Goal: Task Accomplishment & Management: Manage account settings

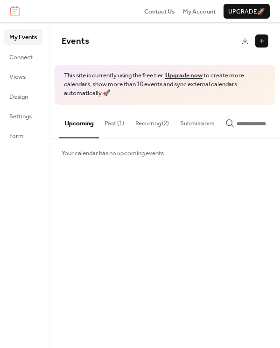
click at [120, 128] on button "Past (1)" at bounding box center [114, 121] width 31 height 33
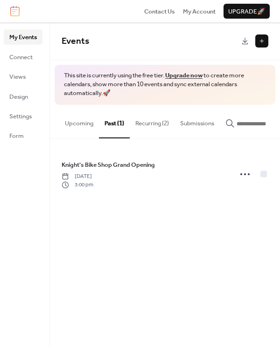
click at [147, 126] on button "Recurring (2)" at bounding box center [152, 121] width 45 height 33
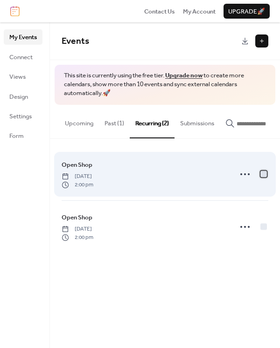
click at [264, 176] on div at bounding box center [263, 174] width 7 height 7
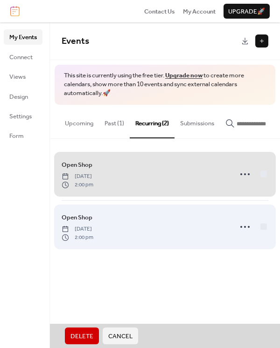
click at [265, 230] on span "Open Shop [DATE] 2:00 pm" at bounding box center [165, 227] width 207 height 52
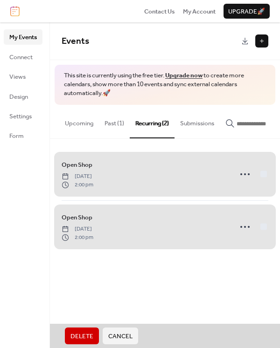
click at [243, 226] on span "Open Shop Friday, July 18, 2025 2:00 pm" at bounding box center [165, 227] width 207 height 52
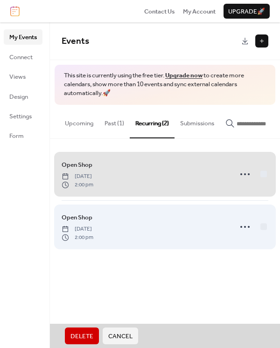
click at [243, 228] on span "Open Shop Friday, July 18, 2025 2:00 pm" at bounding box center [165, 227] width 207 height 52
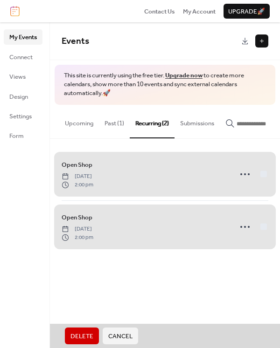
click at [243, 228] on span "Open Shop Friday, July 18, 2025 2:00 pm" at bounding box center [165, 227] width 207 height 52
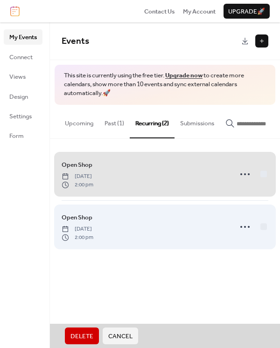
click at [267, 229] on span "Open Shop Friday, July 18, 2025 2:00 pm" at bounding box center [165, 227] width 207 height 52
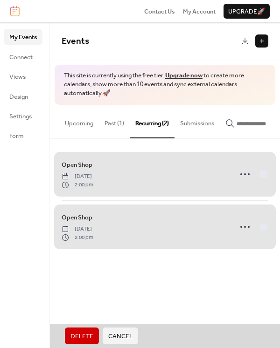
click at [129, 335] on span "Cancel" at bounding box center [120, 336] width 24 height 9
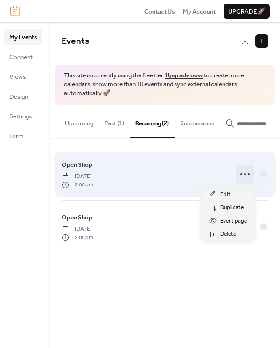
click at [245, 175] on circle at bounding box center [245, 175] width 2 height 2
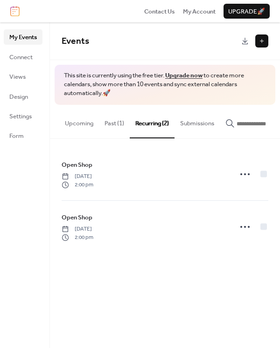
click at [71, 117] on button "Upcoming" at bounding box center [79, 121] width 40 height 33
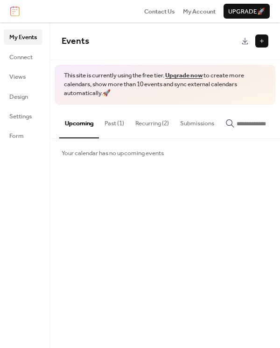
scroll to position [0, 1]
click at [155, 125] on button "Recurring (2)" at bounding box center [151, 121] width 45 height 33
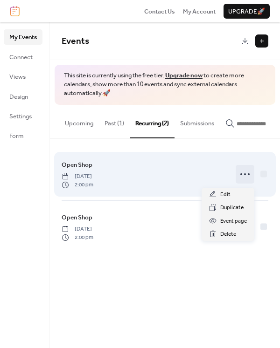
click at [247, 176] on icon at bounding box center [244, 174] width 15 height 15
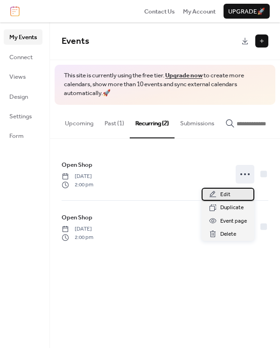
click at [235, 191] on div "Edit" at bounding box center [228, 194] width 53 height 13
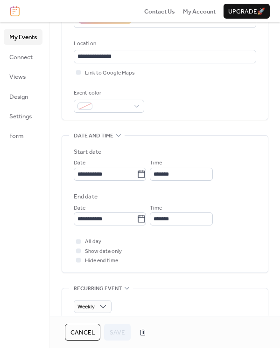
scroll to position [188, 0]
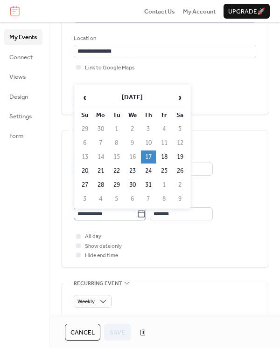
click at [146, 217] on icon at bounding box center [141, 213] width 9 height 9
click at [137, 217] on input "**********" at bounding box center [105, 214] width 63 height 13
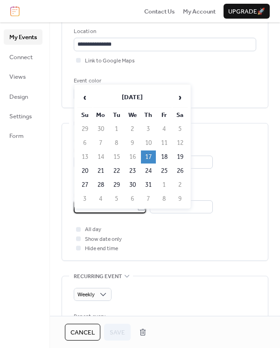
click at [265, 191] on div "**********" at bounding box center [165, 192] width 206 height 137
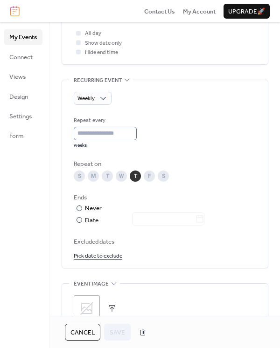
scroll to position [392, 0]
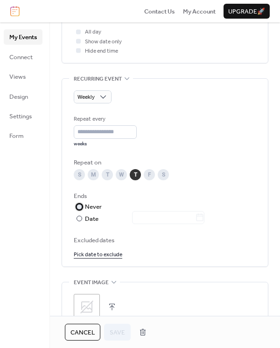
click at [0, 0] on div at bounding box center [0, 0] width 0 height 0
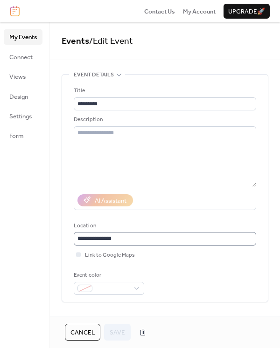
scroll to position [0, 0]
click at [84, 327] on button "Cancel" at bounding box center [82, 332] width 35 height 17
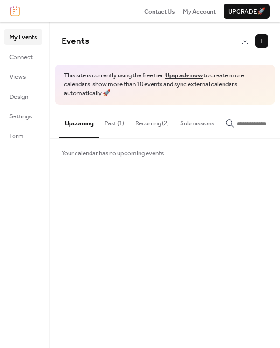
click at [149, 127] on button "Recurring (2)" at bounding box center [152, 121] width 45 height 33
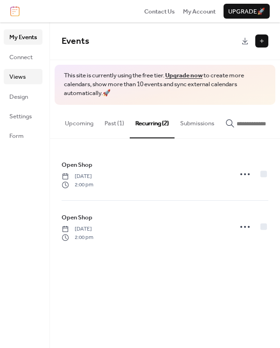
click at [14, 72] on span "Views" at bounding box center [17, 76] width 16 height 9
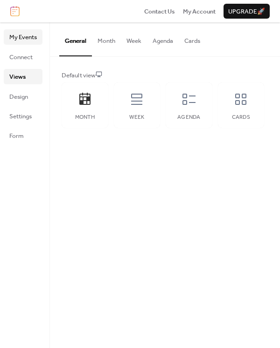
click at [10, 41] on span "My Events" at bounding box center [23, 37] width 28 height 9
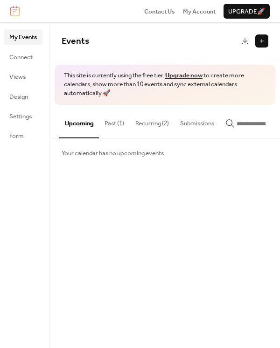
click at [260, 42] on button at bounding box center [261, 41] width 13 height 13
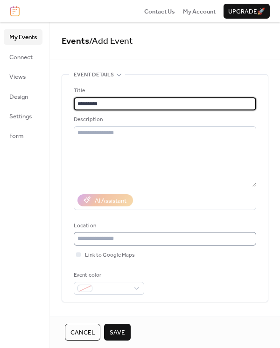
type input "*********"
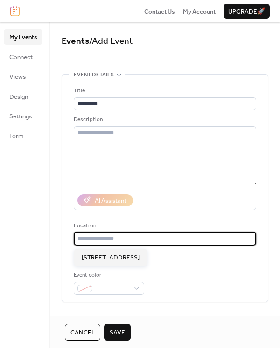
click at [157, 244] on input "text" at bounding box center [165, 238] width 182 height 13
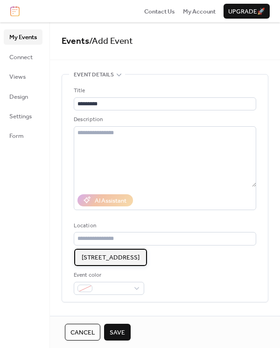
drag, startPoint x: 107, startPoint y: 257, endPoint x: 153, endPoint y: 266, distance: 46.7
click at [108, 257] on span "[STREET_ADDRESS]" at bounding box center [111, 257] width 58 height 9
type input "**********"
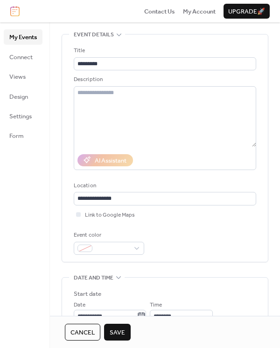
scroll to position [57, 0]
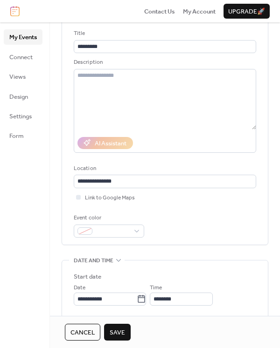
click at [86, 325] on button "Cancel" at bounding box center [82, 332] width 35 height 17
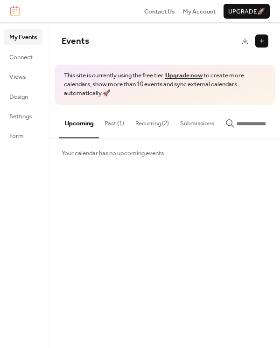
click at [154, 132] on button "Recurring (2)" at bounding box center [152, 121] width 45 height 33
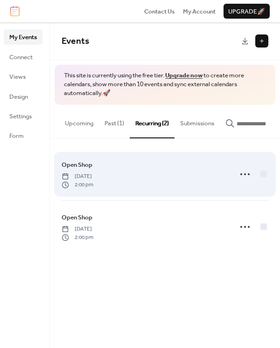
click at [146, 182] on div "Open Shop Thursday, July 17, 2025 2:00 pm" at bounding box center [144, 174] width 165 height 29
drag, startPoint x: 146, startPoint y: 182, endPoint x: 167, endPoint y: 179, distance: 20.3
click at [147, 182] on div "Open Shop Thursday, July 17, 2025 2:00 pm" at bounding box center [144, 174] width 165 height 29
click at [246, 177] on icon at bounding box center [244, 174] width 15 height 15
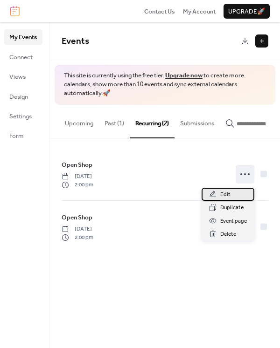
click at [223, 196] on span "Edit" at bounding box center [225, 194] width 10 height 9
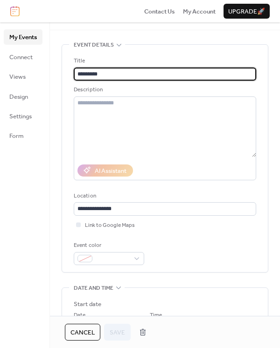
scroll to position [33, 0]
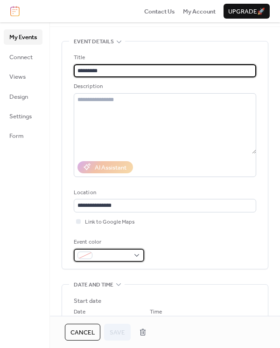
click at [139, 257] on div at bounding box center [109, 255] width 70 height 13
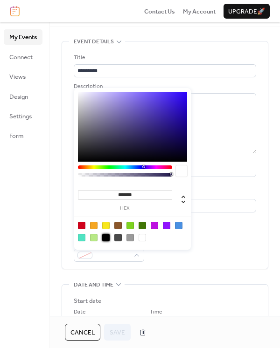
click at [104, 238] on div at bounding box center [105, 237] width 7 height 7
type input "*******"
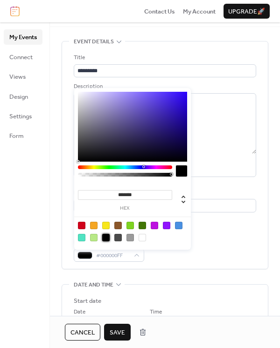
click at [119, 333] on span "Save" at bounding box center [117, 332] width 15 height 9
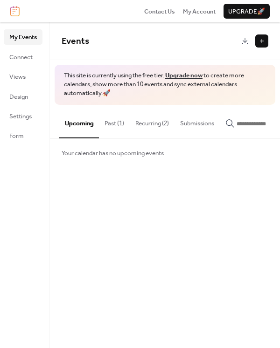
click at [152, 122] on button "Recurring (2)" at bounding box center [152, 121] width 45 height 33
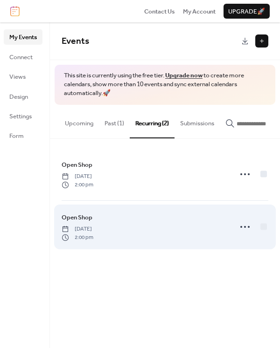
click at [152, 221] on div "Open Shop Friday, July 18, 2025 2:00 pm" at bounding box center [144, 227] width 165 height 29
click at [241, 226] on icon at bounding box center [244, 227] width 15 height 15
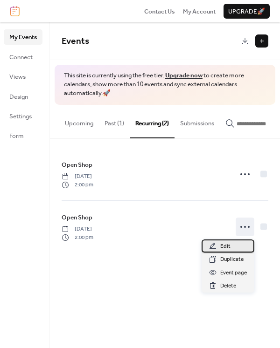
click at [228, 247] on span "Edit" at bounding box center [225, 246] width 10 height 9
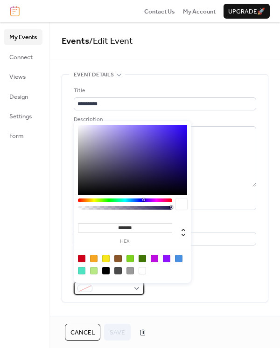
click at [135, 291] on div at bounding box center [109, 288] width 70 height 13
click at [108, 271] on div at bounding box center [105, 270] width 7 height 7
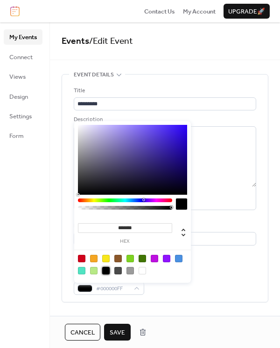
type input "*******"
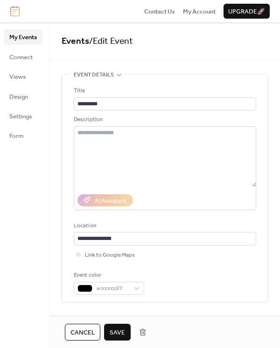
click at [111, 326] on button "Save" at bounding box center [117, 332] width 27 height 17
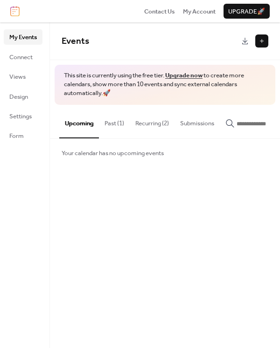
click at [257, 40] on button at bounding box center [261, 41] width 13 height 13
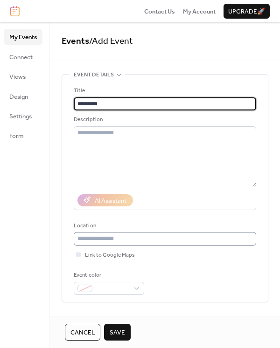
type input "*********"
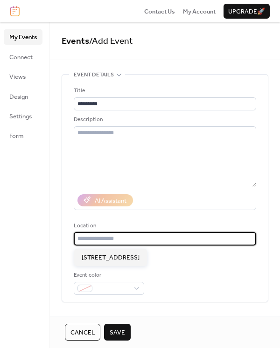
click at [154, 237] on input "text" at bounding box center [165, 238] width 182 height 13
click at [111, 258] on span "[STREET_ADDRESS]" at bounding box center [111, 257] width 58 height 9
type input "**********"
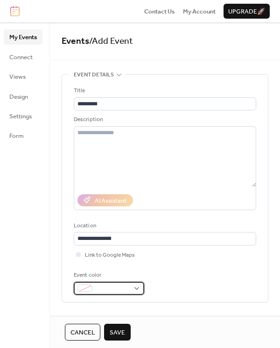
drag, startPoint x: 130, startPoint y: 285, endPoint x: 136, endPoint y: 286, distance: 6.3
click at [131, 285] on div at bounding box center [109, 288] width 70 height 13
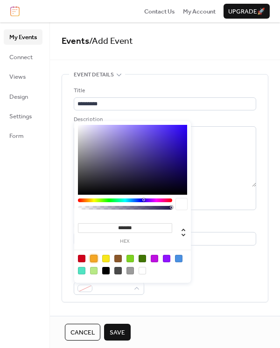
click at [91, 258] on div at bounding box center [93, 258] width 7 height 7
type input "*******"
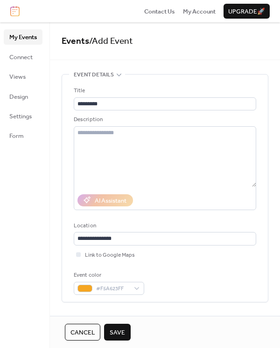
click at [225, 279] on div "Event color #F5A623FF" at bounding box center [165, 283] width 182 height 24
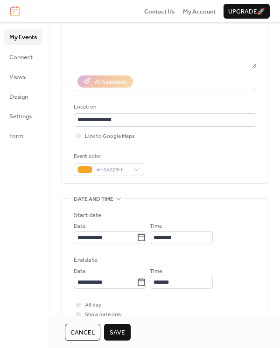
scroll to position [122, 0]
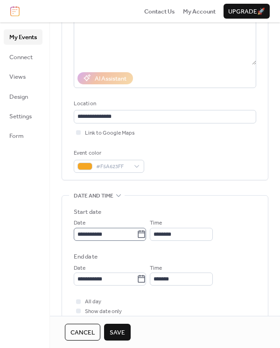
click at [146, 235] on icon at bounding box center [141, 234] width 9 height 9
click at [137, 235] on input "**********" at bounding box center [105, 234] width 63 height 13
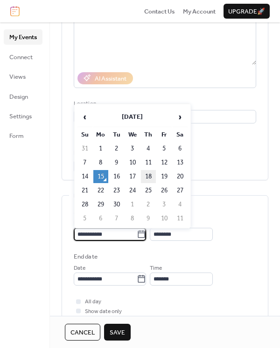
click at [146, 174] on td "18" at bounding box center [148, 176] width 15 height 13
type input "**********"
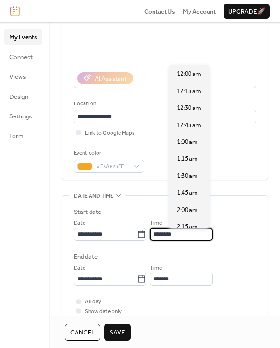
scroll to position [806, 0]
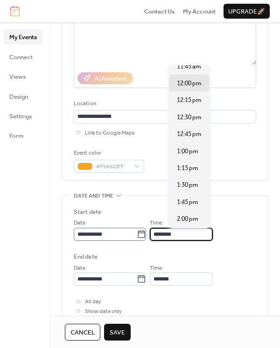
drag, startPoint x: 196, startPoint y: 238, endPoint x: 162, endPoint y: 235, distance: 34.2
click at [162, 235] on div "**********" at bounding box center [165, 229] width 182 height 23
click at [188, 215] on span "2:00 pm" at bounding box center [187, 219] width 21 height 9
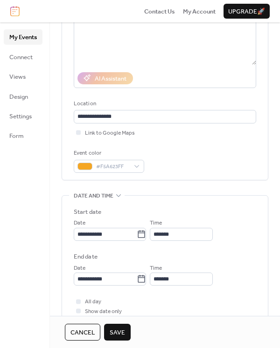
type input "*******"
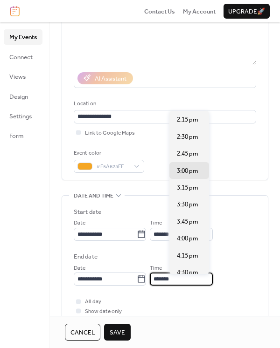
click at [202, 281] on input "*******" at bounding box center [181, 279] width 63 height 13
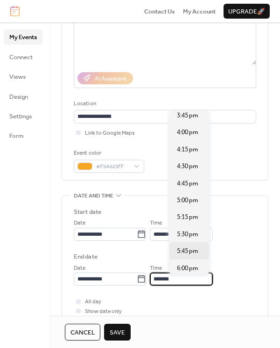
scroll to position [120, 0]
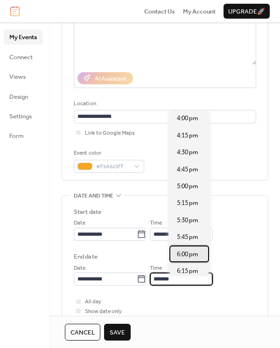
click at [198, 250] on span "6:00 pm" at bounding box center [187, 254] width 21 height 9
type input "*******"
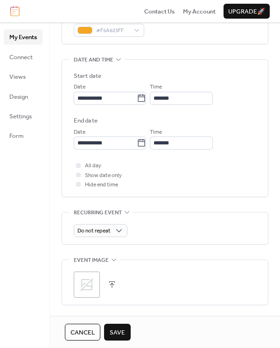
scroll to position [261, 0]
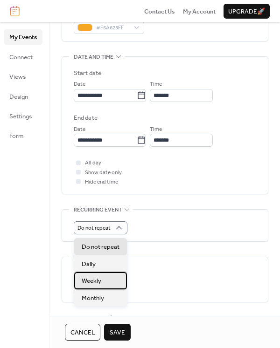
click at [92, 285] on span "Weekly" at bounding box center [92, 281] width 20 height 9
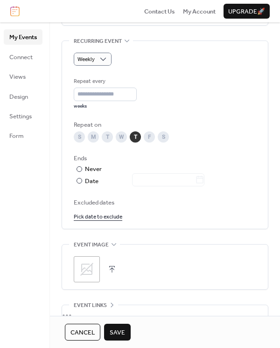
scroll to position [436, 0]
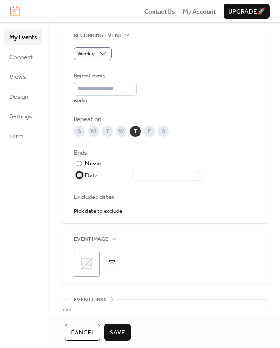
click at [78, 178] on div at bounding box center [80, 176] width 6 height 6
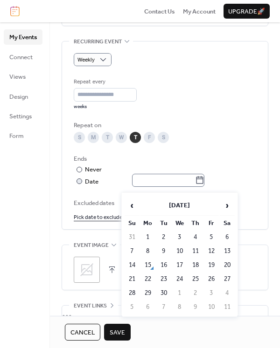
click at [204, 184] on icon at bounding box center [199, 180] width 9 height 9
click at [195, 184] on input "text" at bounding box center [163, 180] width 63 height 13
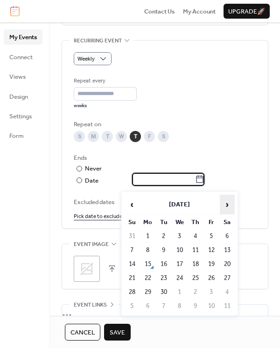
click at [228, 206] on span "›" at bounding box center [227, 204] width 14 height 19
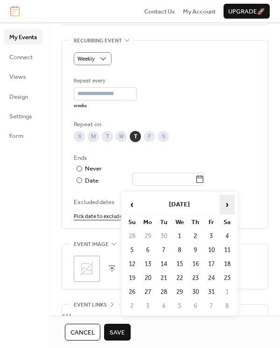
click at [228, 206] on span "›" at bounding box center [227, 204] width 14 height 19
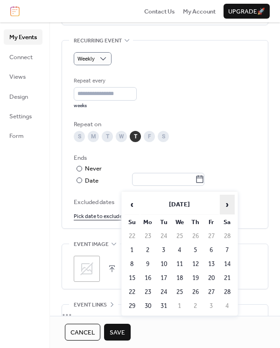
click at [228, 206] on span "›" at bounding box center [227, 204] width 14 height 19
click at [201, 269] on td "14" at bounding box center [195, 264] width 15 height 13
type input "**********"
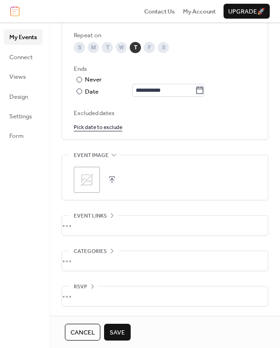
scroll to position [522, 0]
click at [121, 328] on span "Save" at bounding box center [117, 332] width 15 height 9
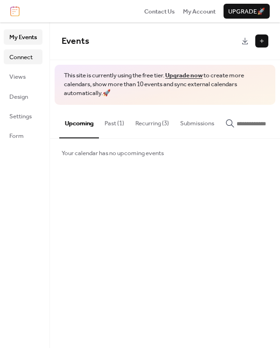
click at [38, 53] on link "Connect" at bounding box center [23, 56] width 39 height 15
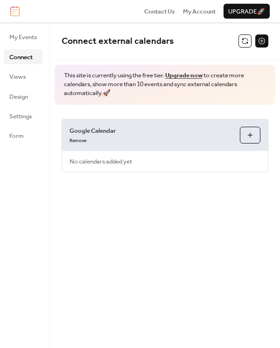
click at [250, 130] on button "Choose Calendars" at bounding box center [250, 135] width 21 height 17
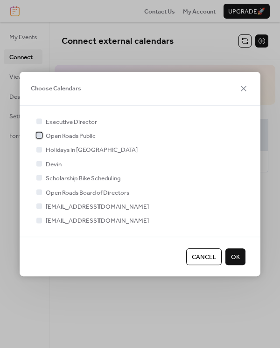
click at [41, 136] on div at bounding box center [39, 136] width 6 height 6
click at [231, 258] on span "OK" at bounding box center [235, 257] width 9 height 9
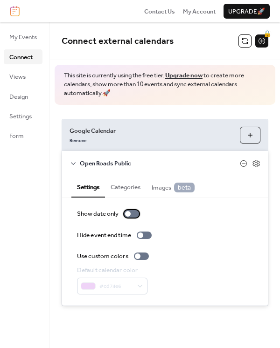
click at [125, 210] on div at bounding box center [131, 213] width 15 height 7
click at [132, 214] on div at bounding box center [131, 213] width 15 height 7
click at [255, 130] on button "Choose Calendars" at bounding box center [250, 135] width 21 height 17
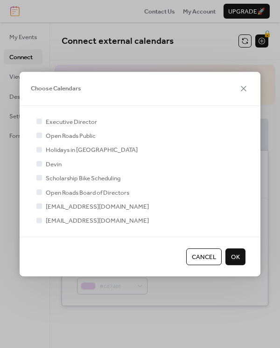
click at [237, 256] on span "OK" at bounding box center [235, 257] width 9 height 9
